Goal: Find specific fact: Find specific fact

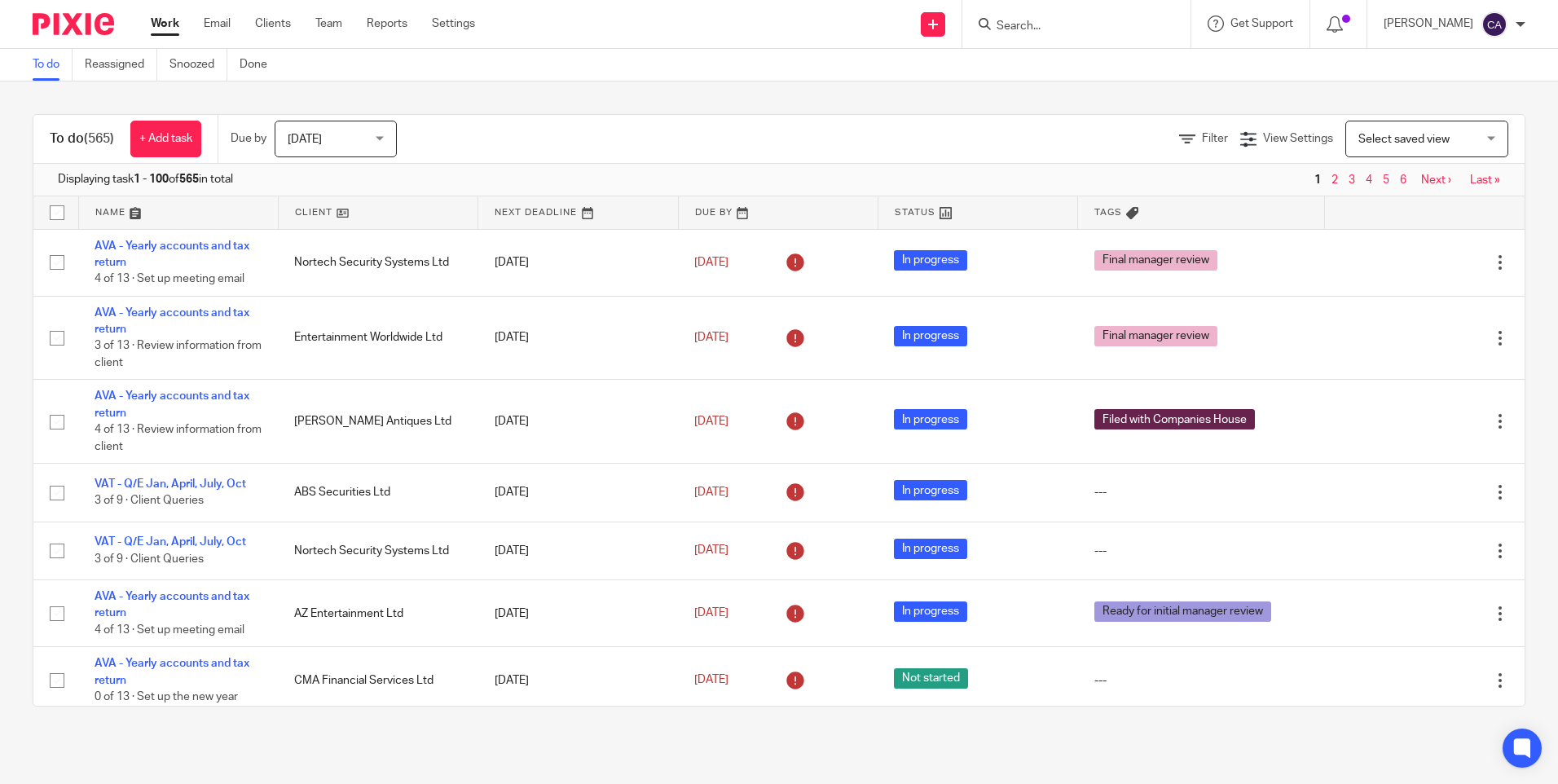
click at [1047, 33] on input "Search" at bounding box center [1068, 27] width 147 height 15
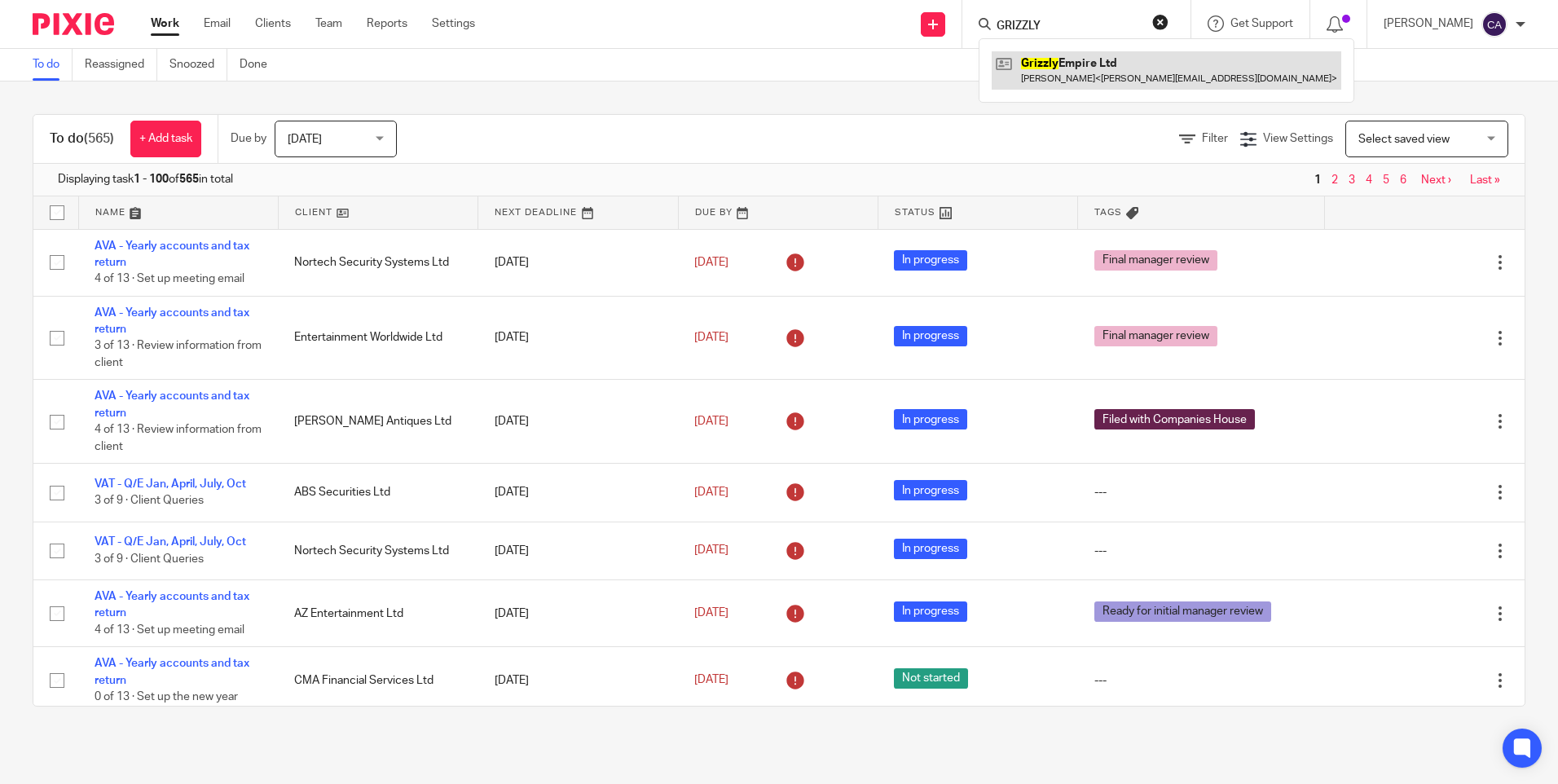
type input "GRIZZLY"
click at [1129, 66] on link at bounding box center [1167, 70] width 350 height 37
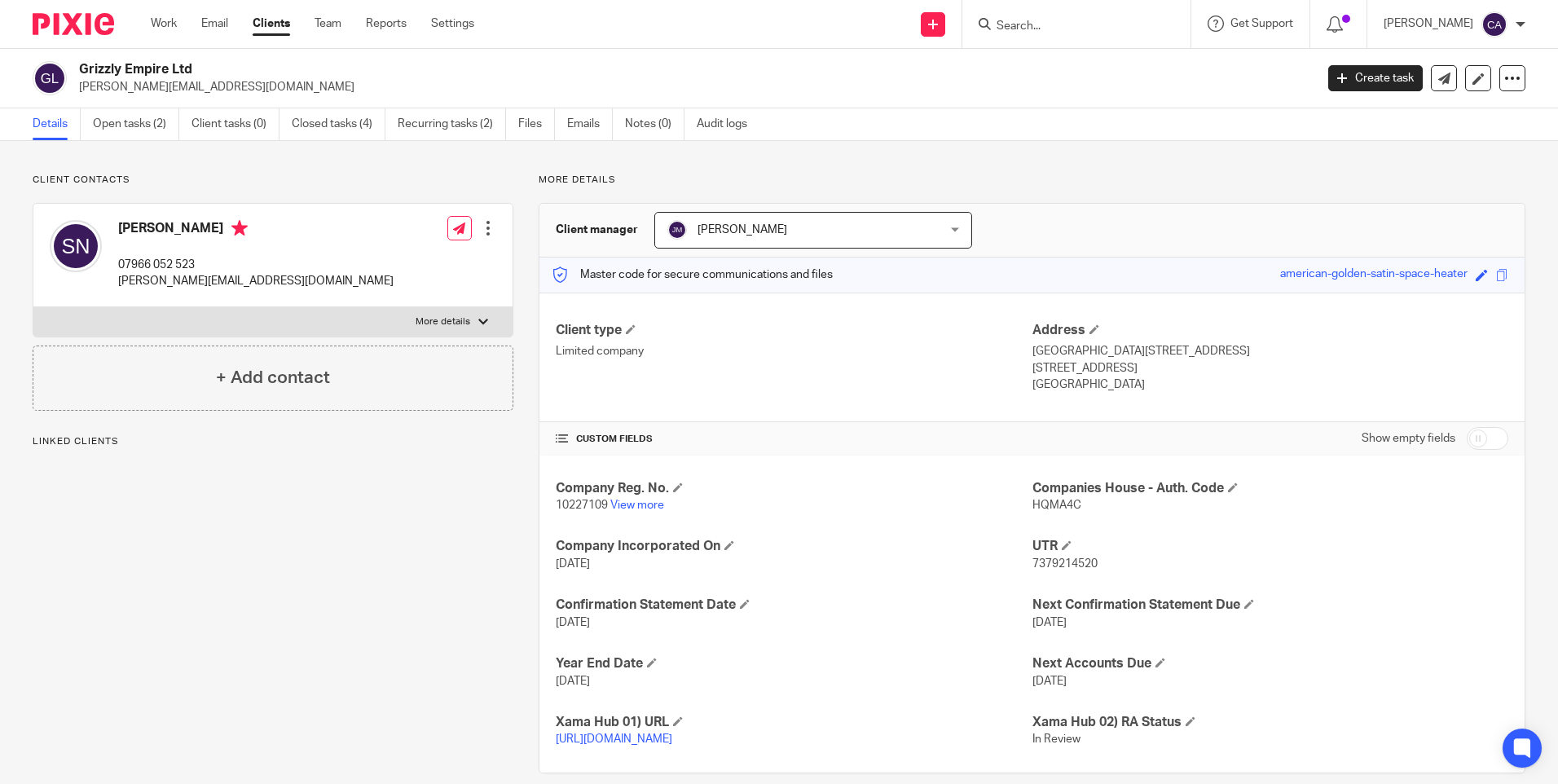
scroll to position [38, 0]
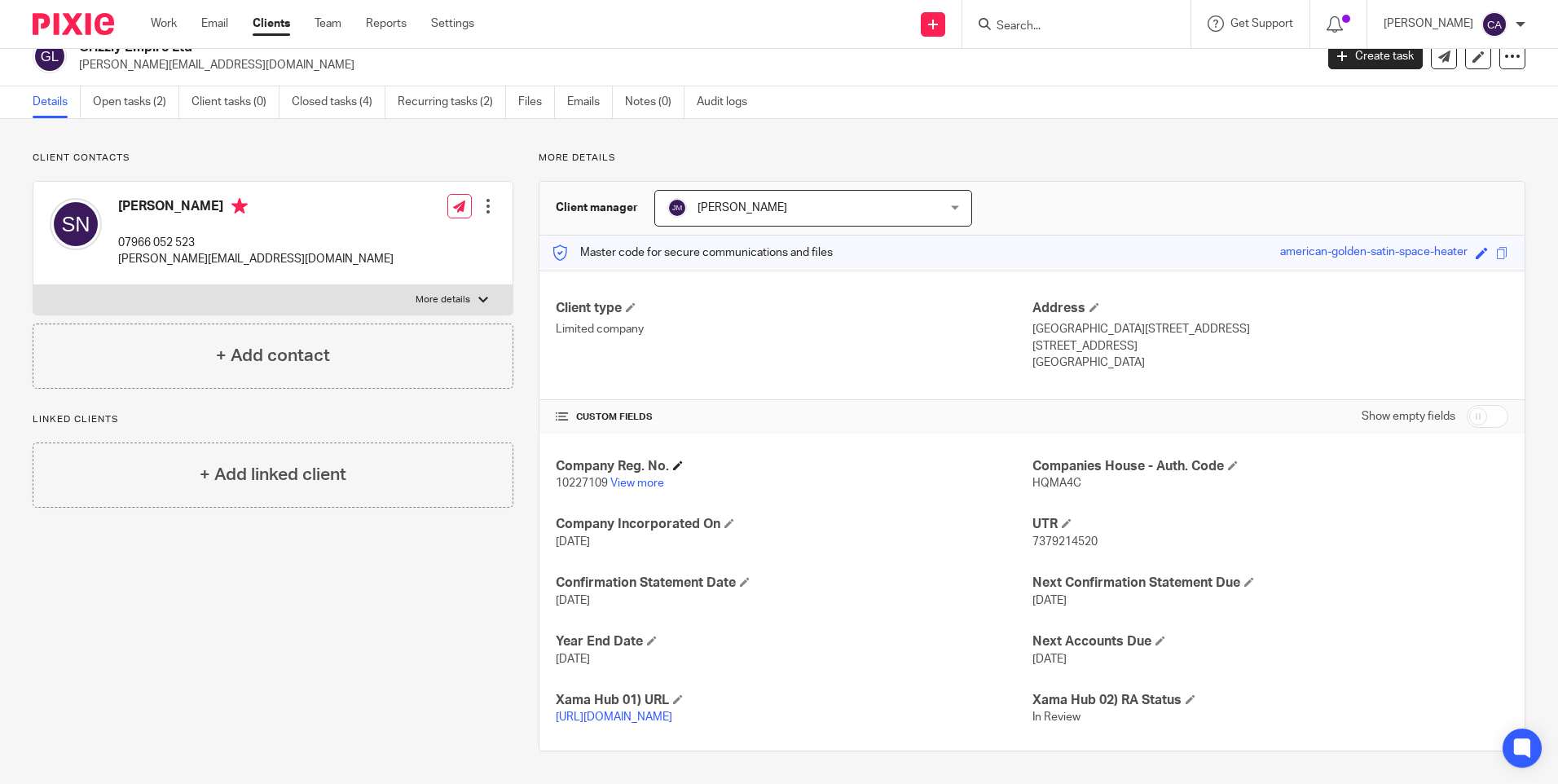
drag, startPoint x: 944, startPoint y: 526, endPoint x: 552, endPoint y: 445, distance: 400.3
click at [552, 445] on div "Company Reg. No. 10227109 View more Companies House - Auth. Code HQMA4C Company…" at bounding box center [1033, 592] width 985 height 317
drag, startPoint x: 552, startPoint y: 445, endPoint x: 606, endPoint y: 440, distance: 54.2
copy div "Company Reg. No. 10227109 View more Companies House - Auth. Code HQMA4C Company…"
